Goal: Task Accomplishment & Management: Manage account settings

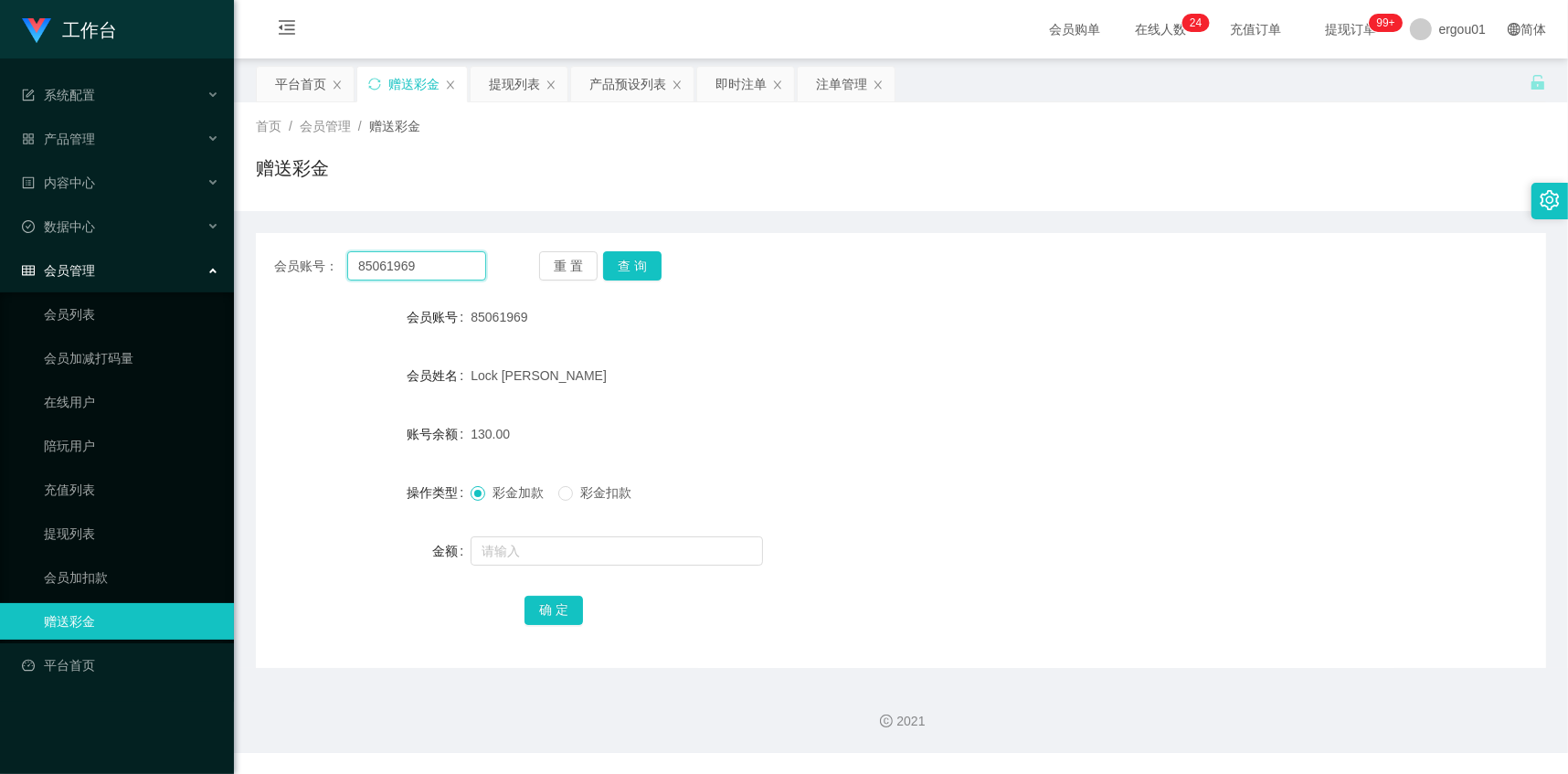
drag, startPoint x: 0, startPoint y: 0, endPoint x: 466, endPoint y: 268, distance: 537.6
click at [463, 268] on input "85061969" at bounding box center [416, 267] width 139 height 30
click at [649, 264] on button "查 询" at bounding box center [632, 267] width 58 height 30
click at [601, 495] on span "彩金扣款" at bounding box center [605, 493] width 66 height 15
click at [531, 78] on div "提现列表" at bounding box center [514, 84] width 51 height 35
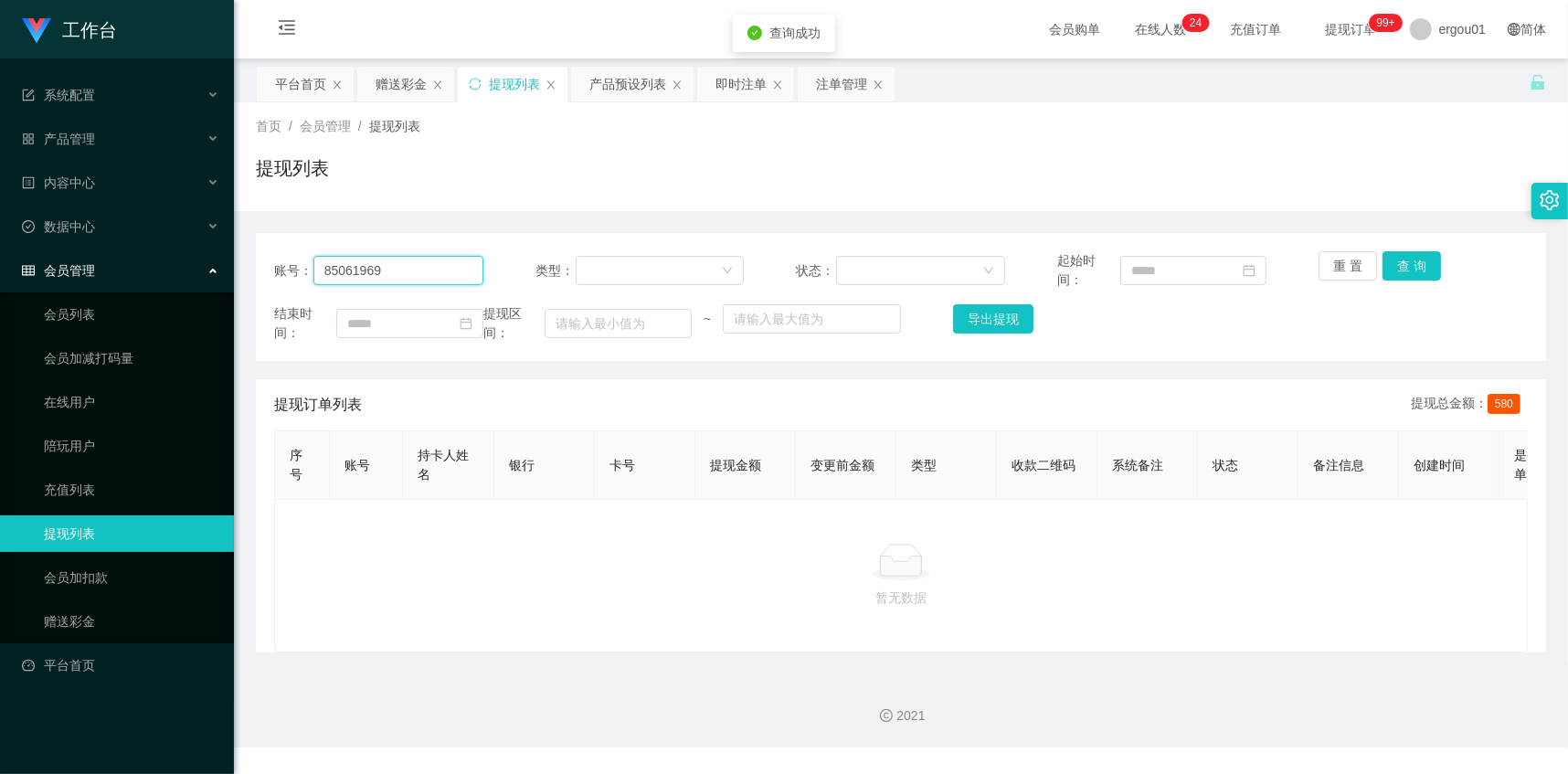
click at [382, 263] on input "85061969" at bounding box center [399, 271] width 170 height 30
click at [1412, 248] on div "账号： 85061969 类型： 状态： 起始时间： 重 置 查 询 结束时间： 提现区间： ~ 导出提现" at bounding box center [900, 297] width 1290 height 128
click at [1411, 259] on button "查 询" at bounding box center [1411, 267] width 58 height 30
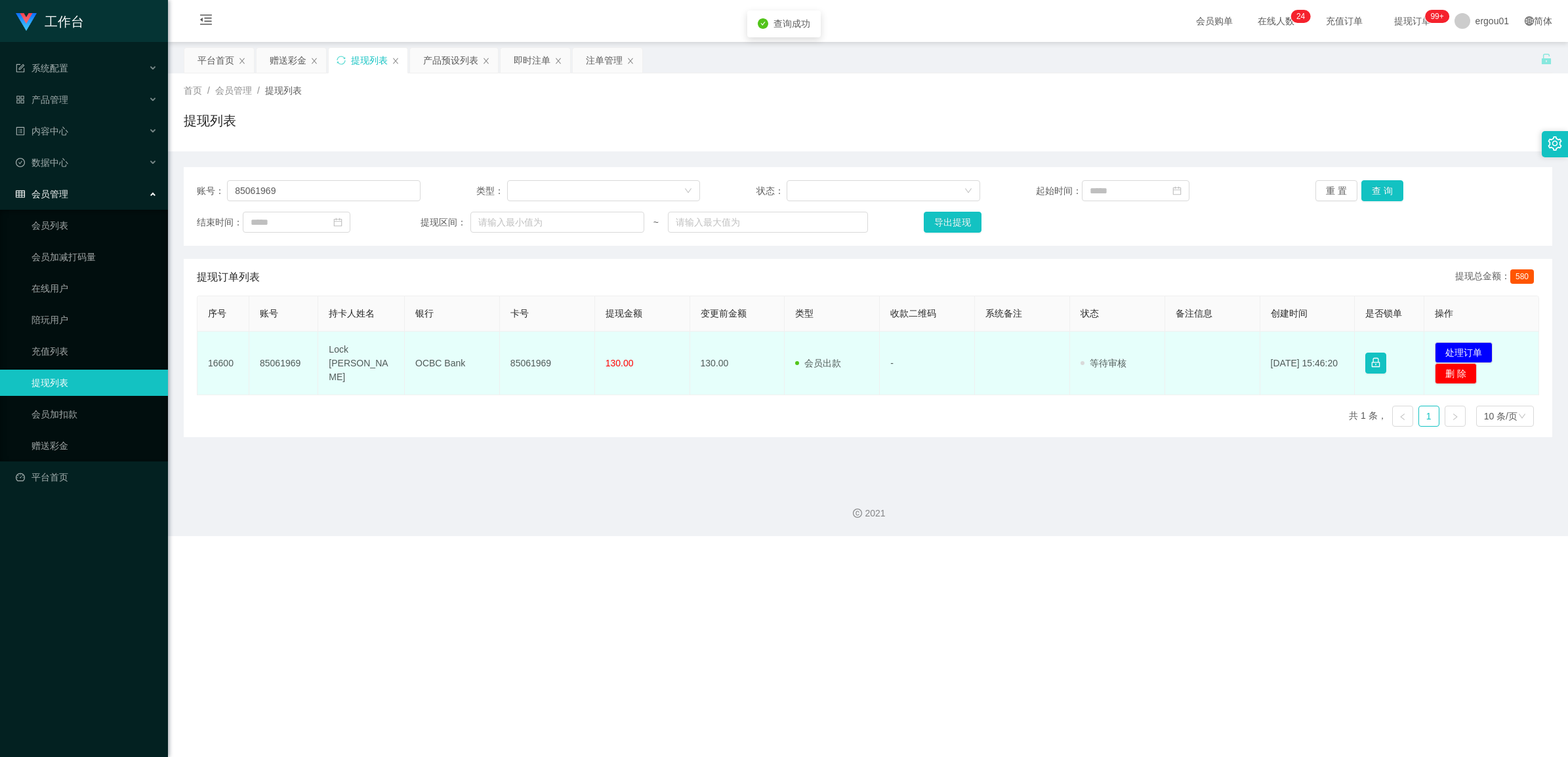
click at [1125, 341] on td "发起代付 处理订单 删 除" at bounding box center [1482, 363] width 115 height 64
click at [1125, 351] on button "处理订单" at bounding box center [1463, 353] width 57 height 21
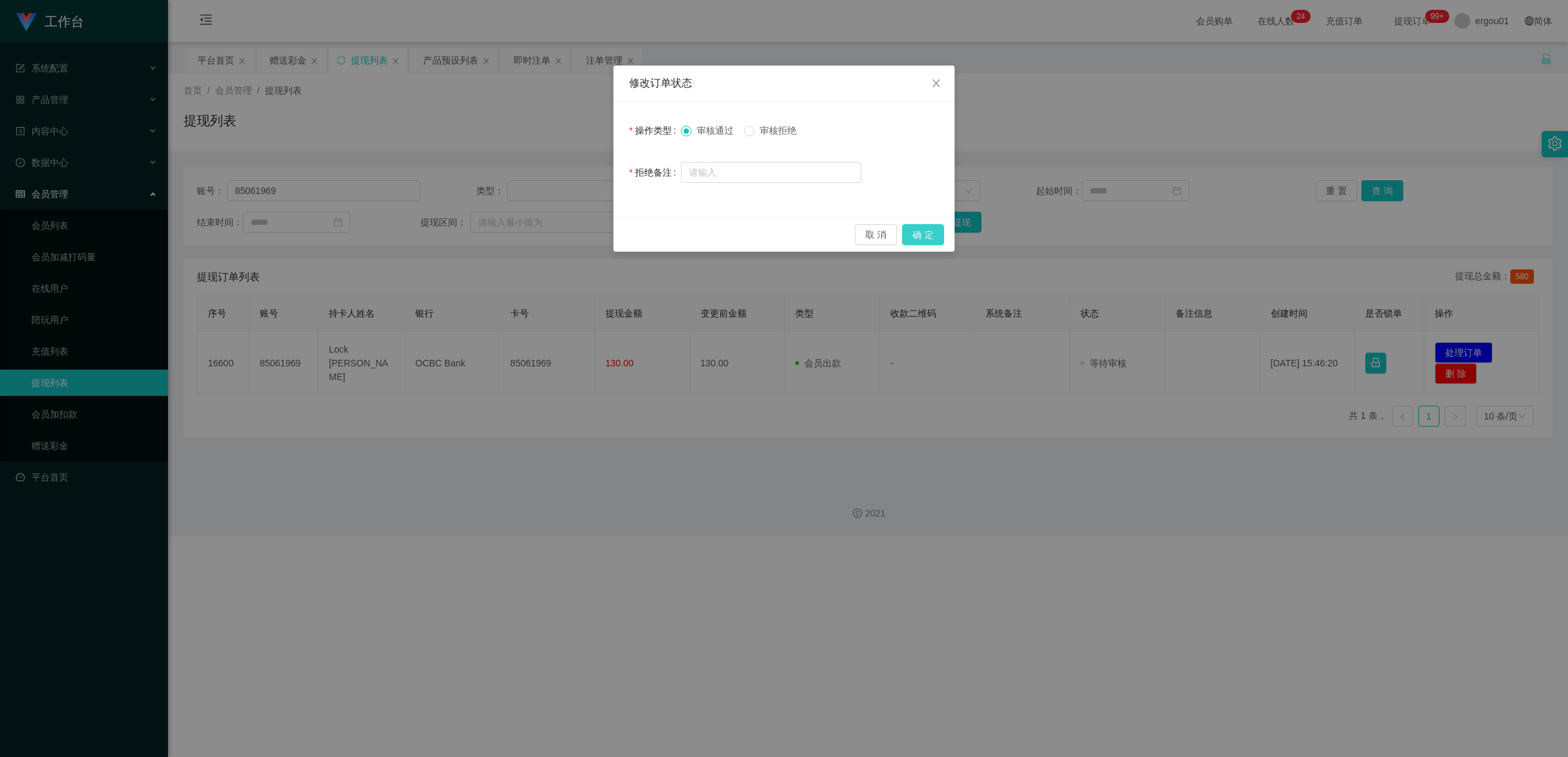
click at [915, 226] on button "确 定" at bounding box center [923, 235] width 42 height 21
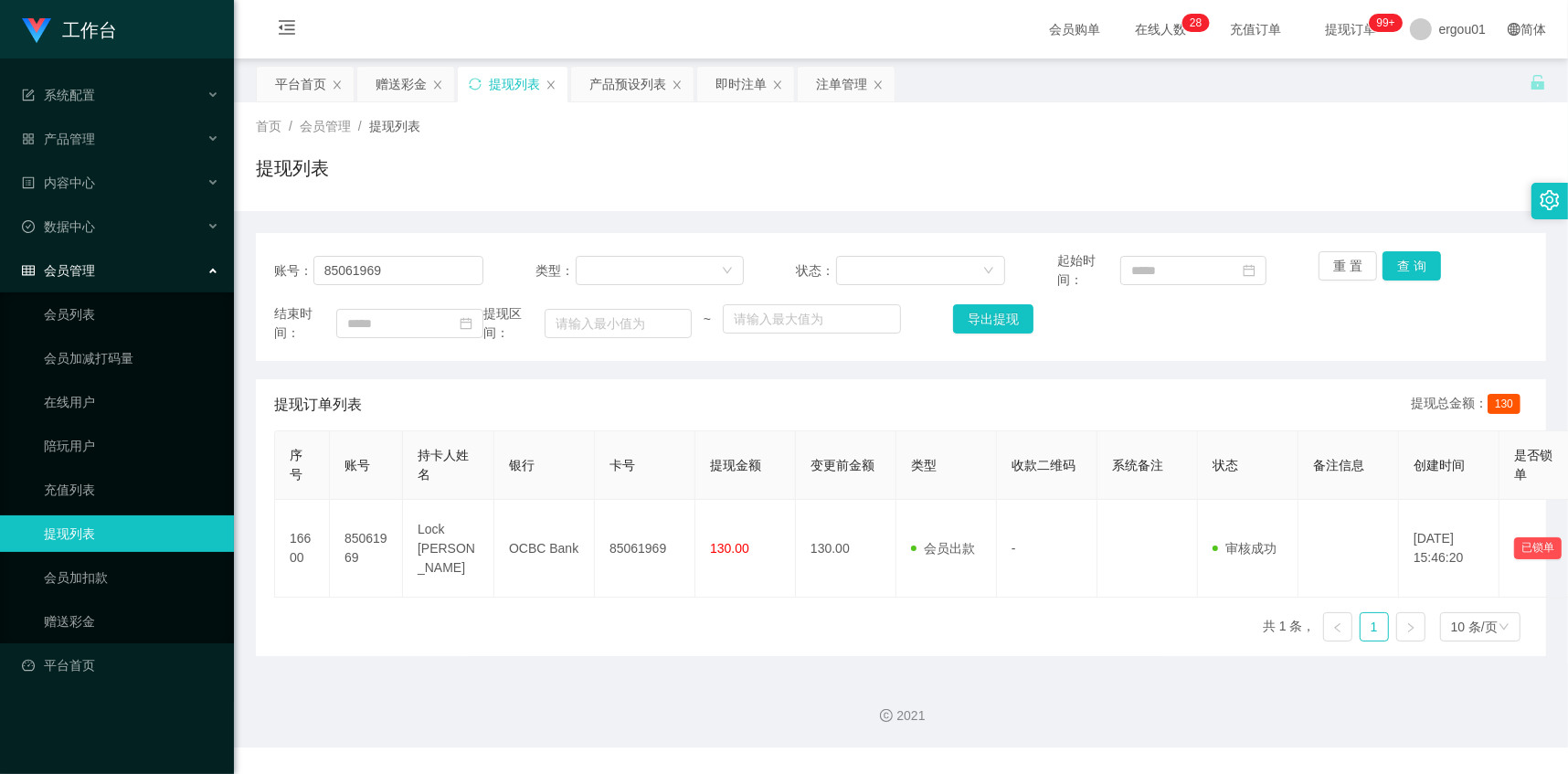
drag, startPoint x: 426, startPoint y: 240, endPoint x: 424, endPoint y: 250, distance: 10.2
click at [425, 247] on div "账号： 85061969 类型： 状态： 起始时间： 重 置 查 询 结束时间： 提现区间： ~ 导出提现" at bounding box center [900, 297] width 1290 height 128
click at [416, 267] on input "85061969" at bounding box center [399, 271] width 170 height 30
paste input "755111"
type input "85755111"
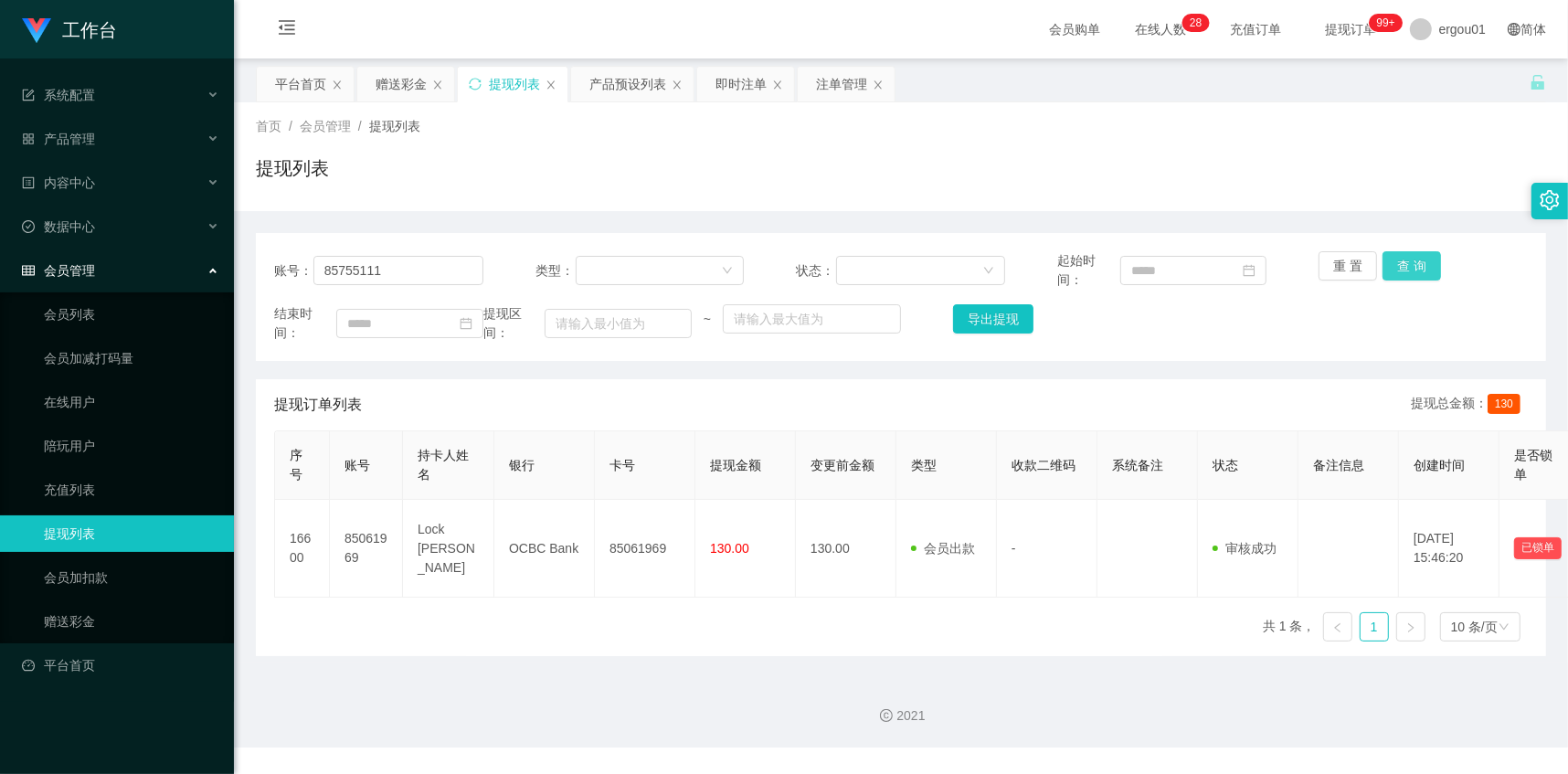
click at [1419, 265] on button "查 询" at bounding box center [1411, 267] width 58 height 30
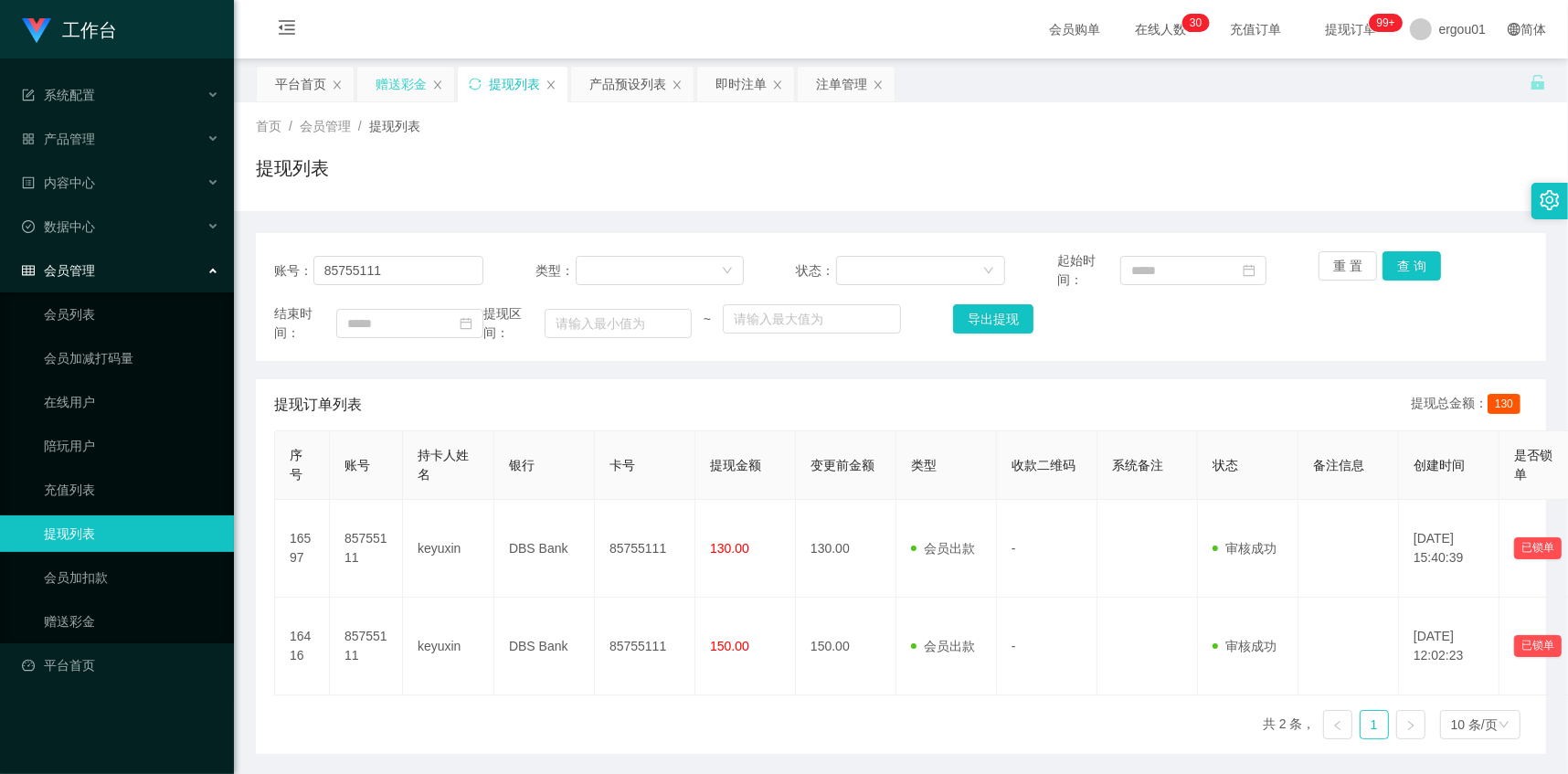
click at [408, 69] on div "赠送彩金" at bounding box center [401, 84] width 51 height 35
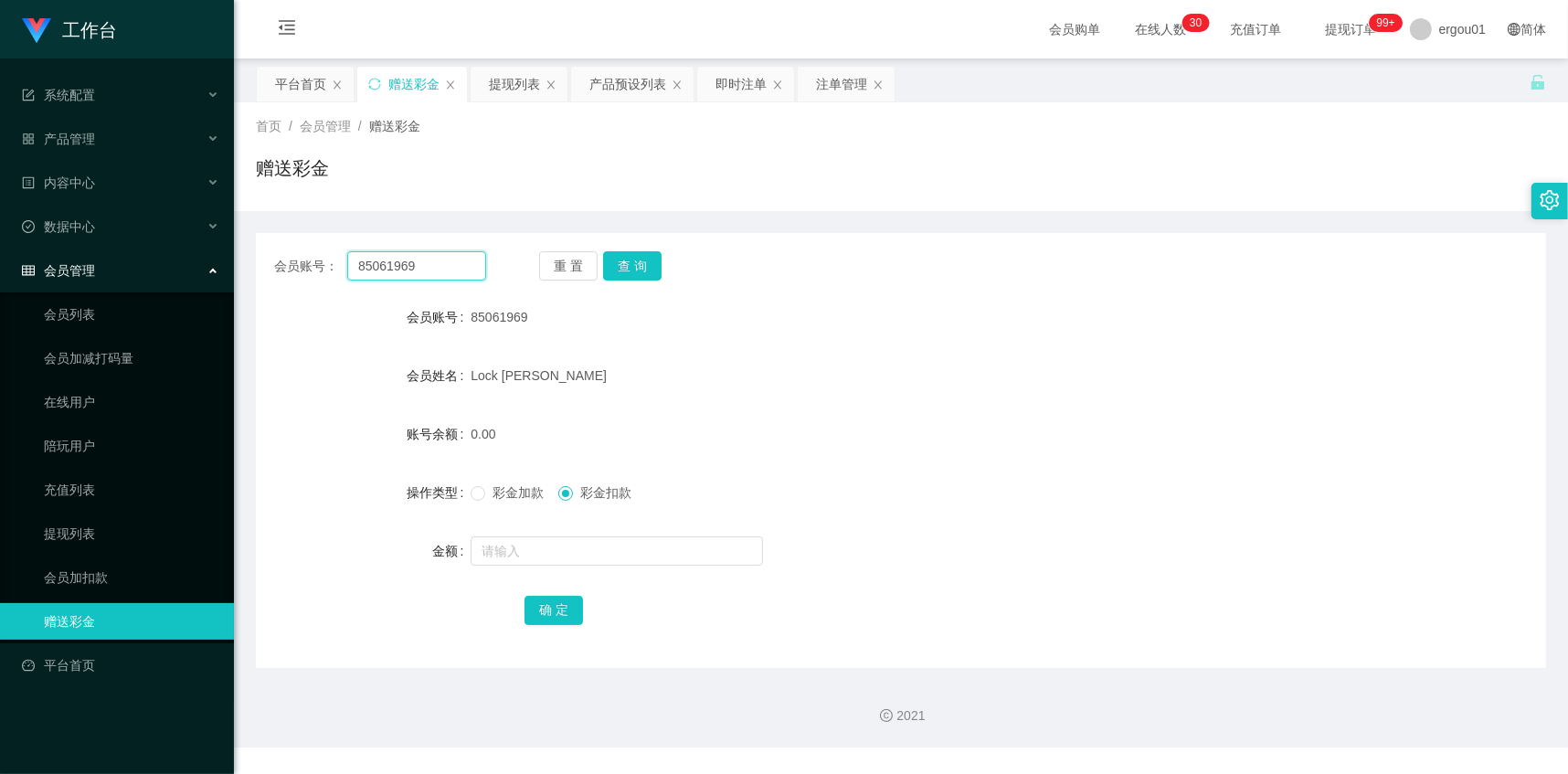
click at [441, 267] on input "85061969" at bounding box center [416, 267] width 139 height 30
paste input "text"
